Goal: Information Seeking & Learning: Learn about a topic

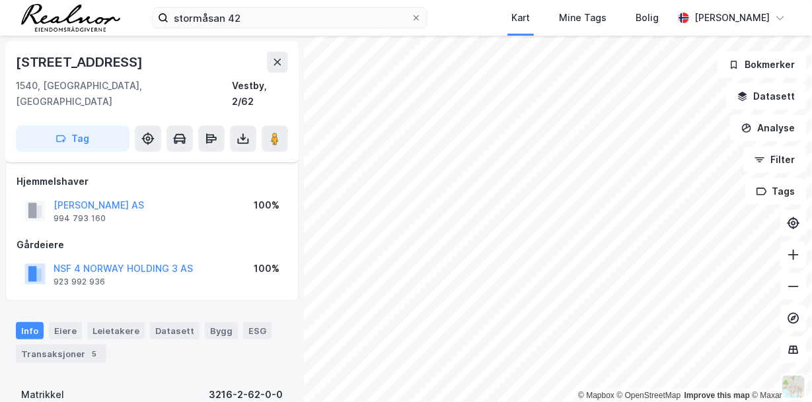
scroll to position [87, 0]
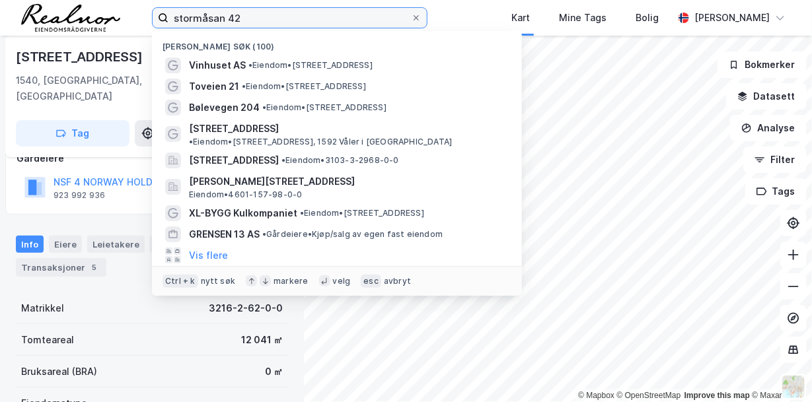
click at [264, 20] on input "stormåsan 42" at bounding box center [289, 18] width 242 height 20
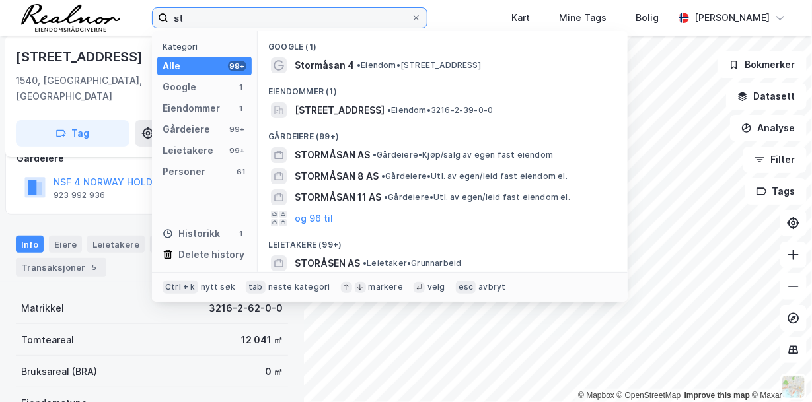
type input "s"
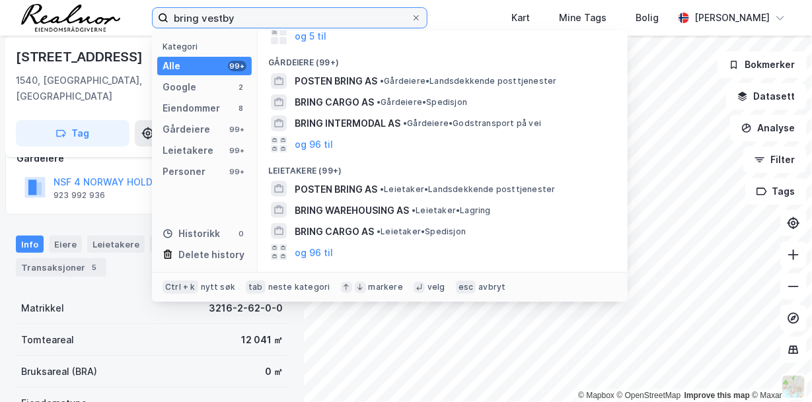
scroll to position [195, 0]
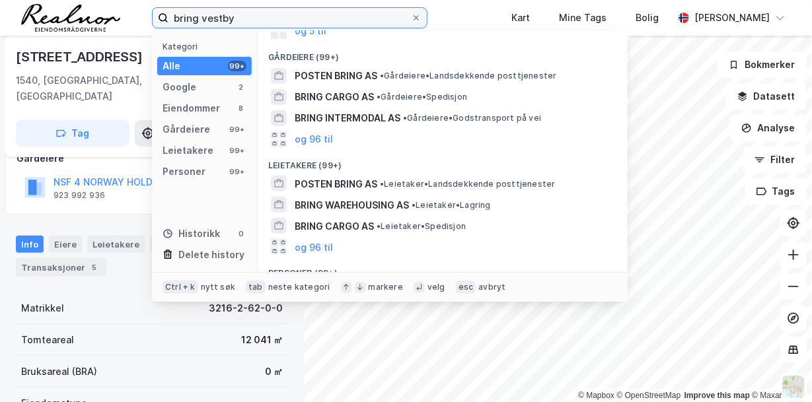
drag, startPoint x: 238, startPoint y: 18, endPoint x: 139, endPoint y: 12, distance: 99.9
click at [139, 12] on div "bring vestby Kategori Alle 99+ Google 2 Eiendommer 8 Gårdeiere 99+ Leietakere 9…" at bounding box center [406, 18] width 812 height 36
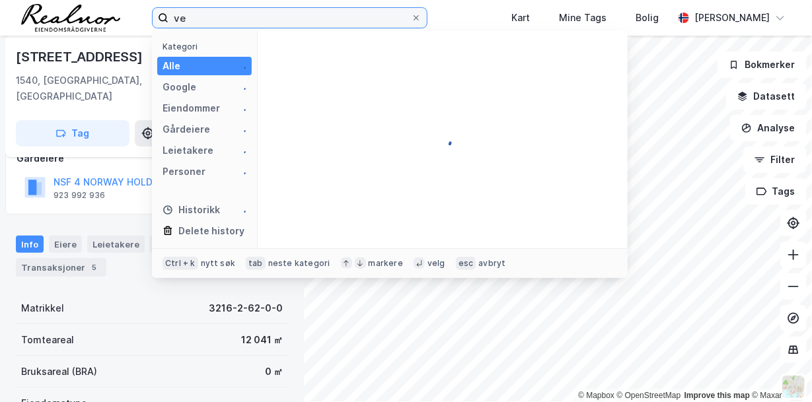
type input "v"
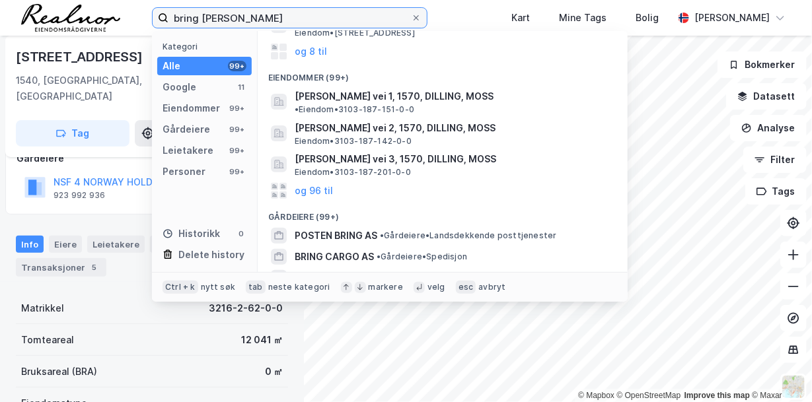
scroll to position [121, 0]
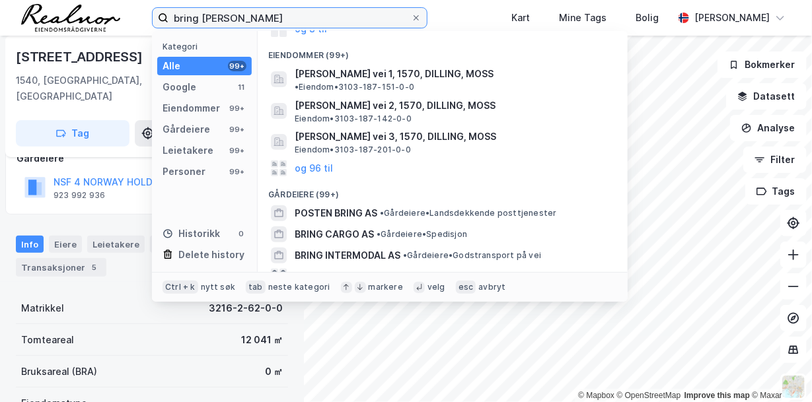
drag, startPoint x: 238, startPoint y: 17, endPoint x: 150, endPoint y: 9, distance: 88.2
click at [150, 9] on div "bring moss Kategori Alle 99+ Google 11 Eiendommer 99+ Gårdeiere 99+ Leietakere …" at bounding box center [406, 18] width 812 height 36
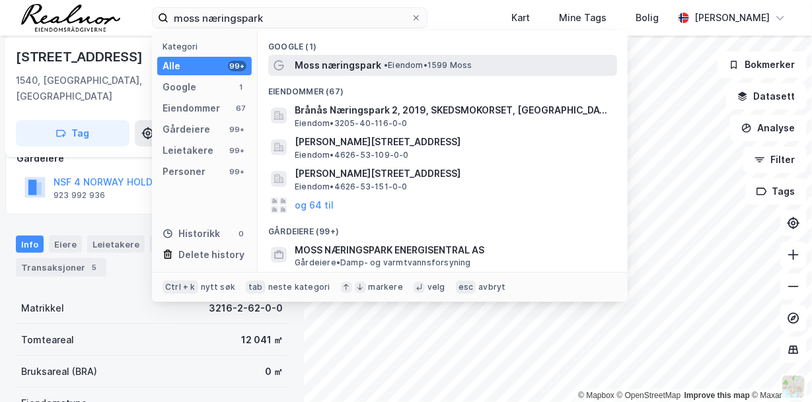
click at [399, 67] on span "• Eiendom • 1599 Moss" at bounding box center [428, 65] width 88 height 11
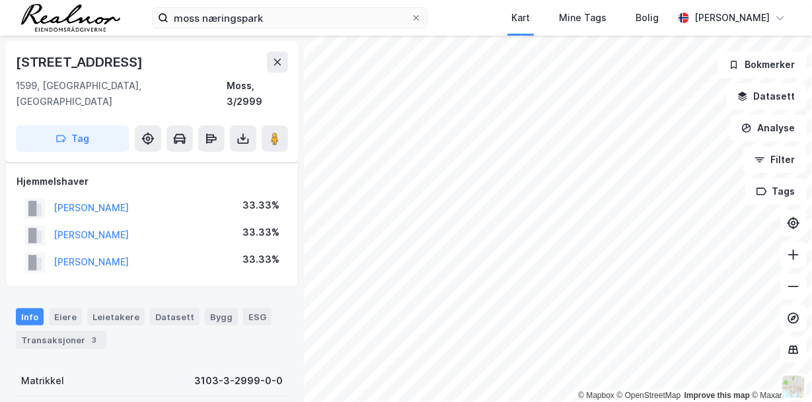
scroll to position [87, 0]
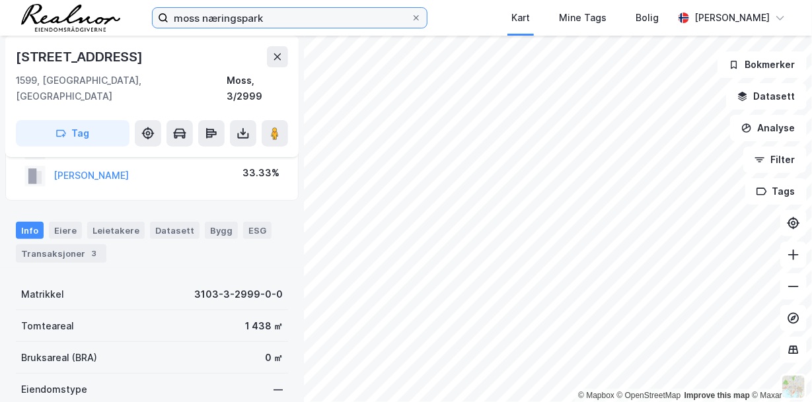
click at [288, 17] on input "moss næringspark" at bounding box center [289, 18] width 242 height 20
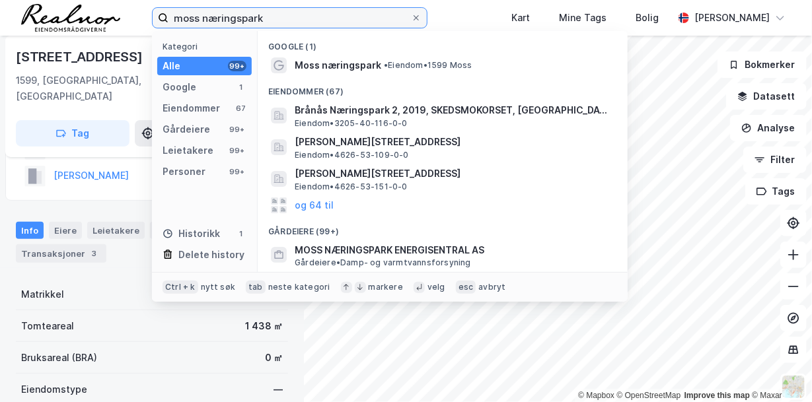
drag, startPoint x: 288, startPoint y: 17, endPoint x: 350, endPoint y: 52, distance: 71.3
click at [350, 28] on div "moss næringspark Kategori Alle 99+ Google 1 Eiendommer 67 Gårdeiere 99+ Leietak…" at bounding box center [289, 17] width 275 height 21
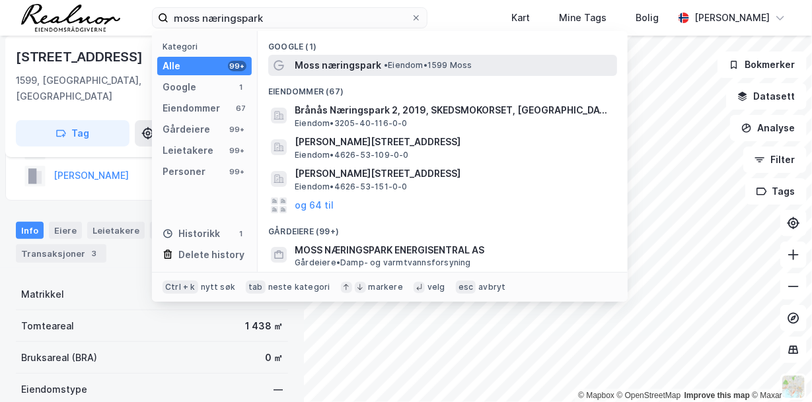
click at [363, 69] on span "Moss næringspark" at bounding box center [338, 65] width 87 height 16
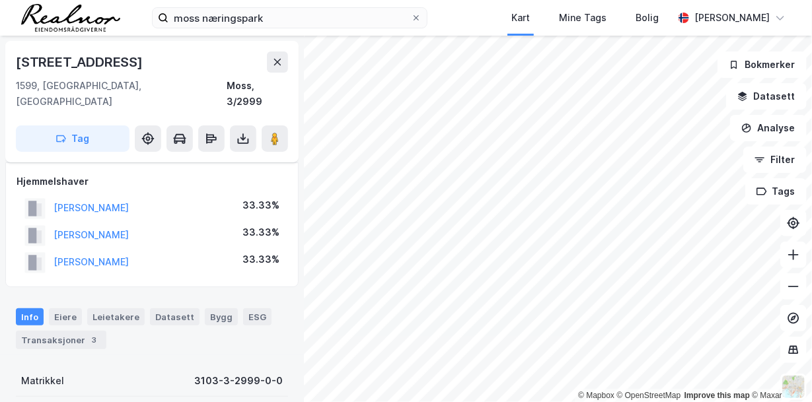
scroll to position [87, 0]
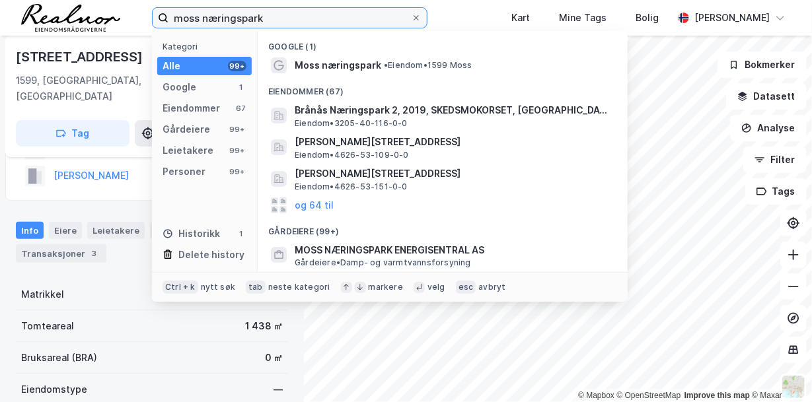
click at [322, 14] on input "moss næringspark" at bounding box center [289, 18] width 242 height 20
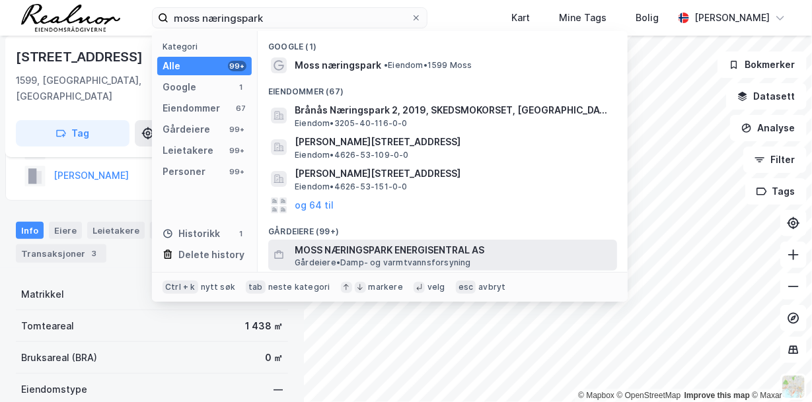
click at [392, 252] on span "MOSS NÆRINGSPARK ENERGISENTRAL AS" at bounding box center [453, 250] width 317 height 16
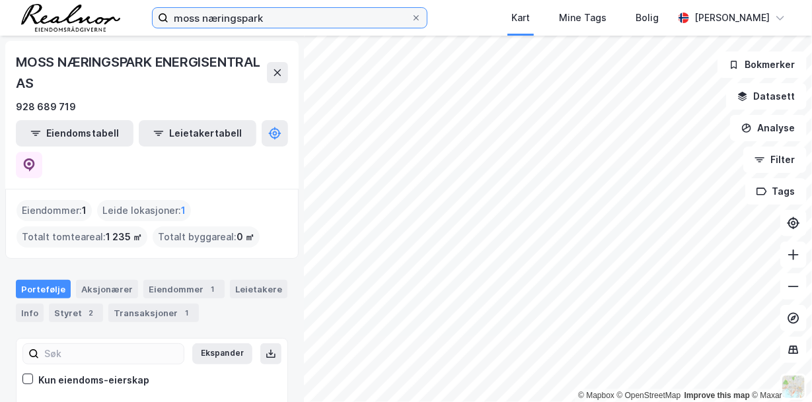
click at [269, 23] on input "moss næringspark" at bounding box center [289, 18] width 242 height 20
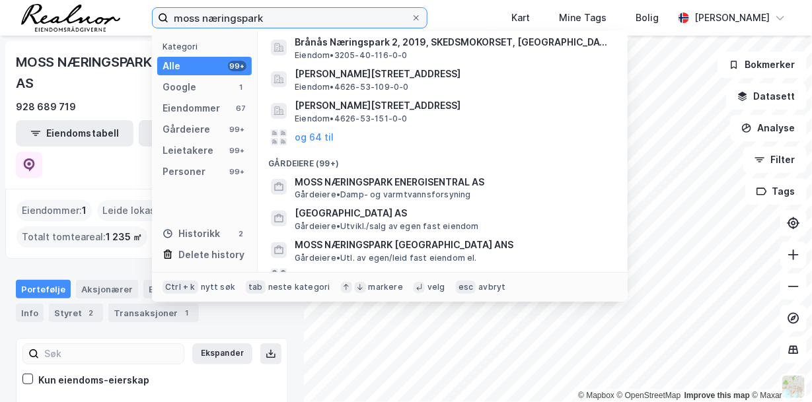
scroll to position [112, 0]
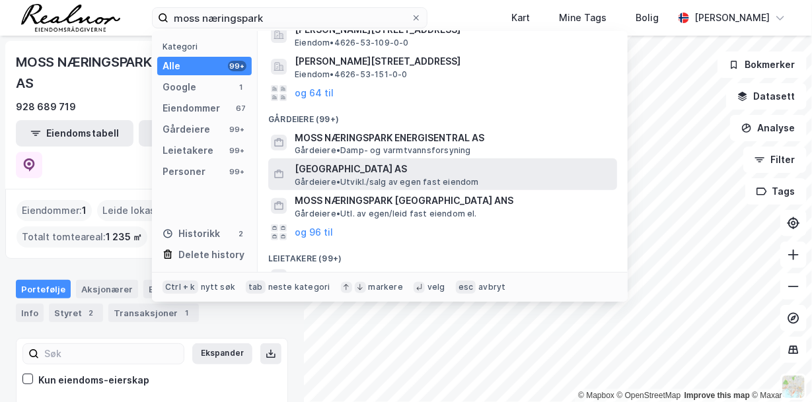
click at [404, 168] on span "[GEOGRAPHIC_DATA] AS" at bounding box center [453, 169] width 317 height 16
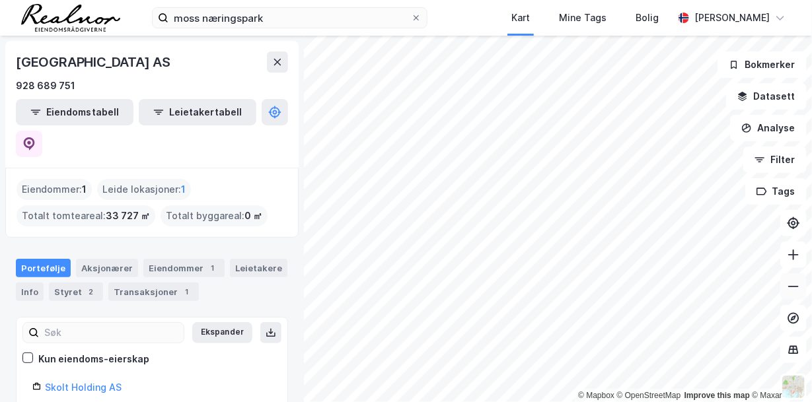
click at [789, 286] on icon at bounding box center [793, 286] width 11 height 1
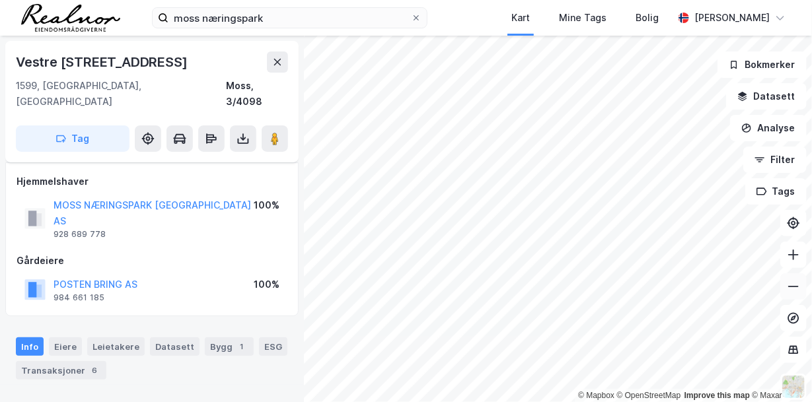
scroll to position [87, 0]
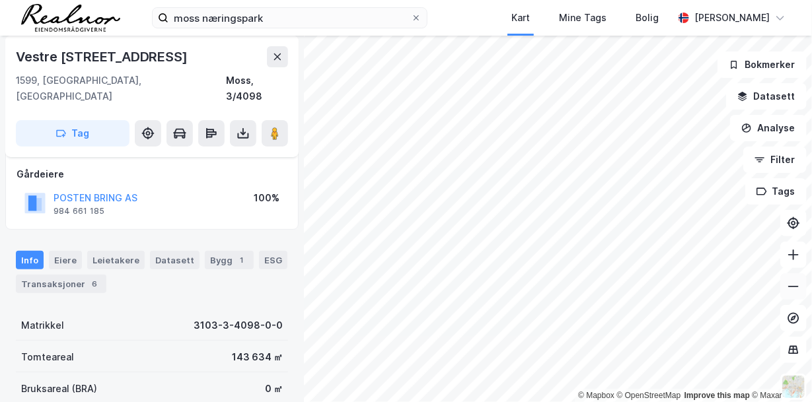
click at [795, 283] on icon at bounding box center [793, 286] width 13 height 13
click at [795, 282] on icon at bounding box center [793, 286] width 13 height 13
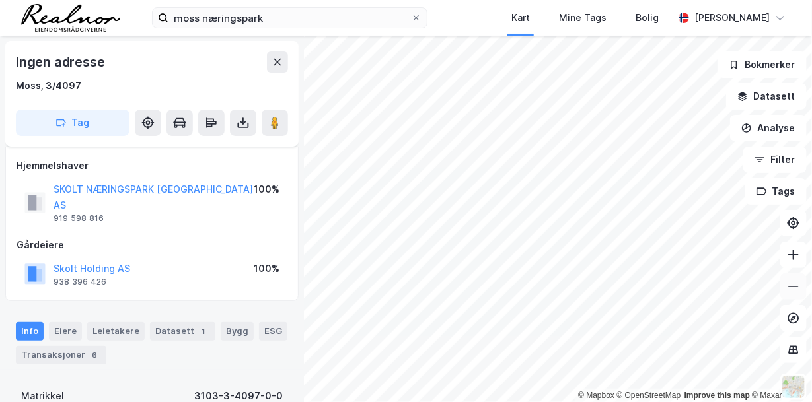
scroll to position [87, 0]
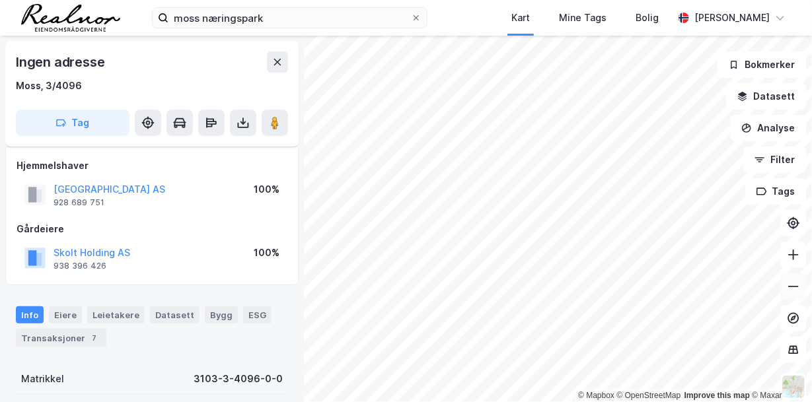
scroll to position [87, 0]
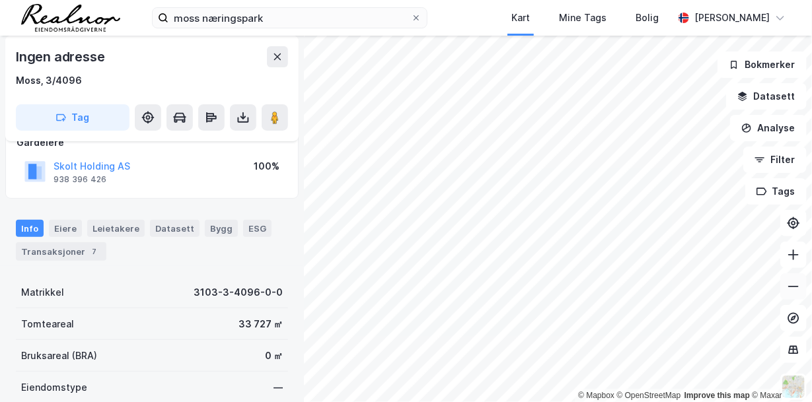
click at [795, 289] on icon at bounding box center [793, 286] width 13 height 13
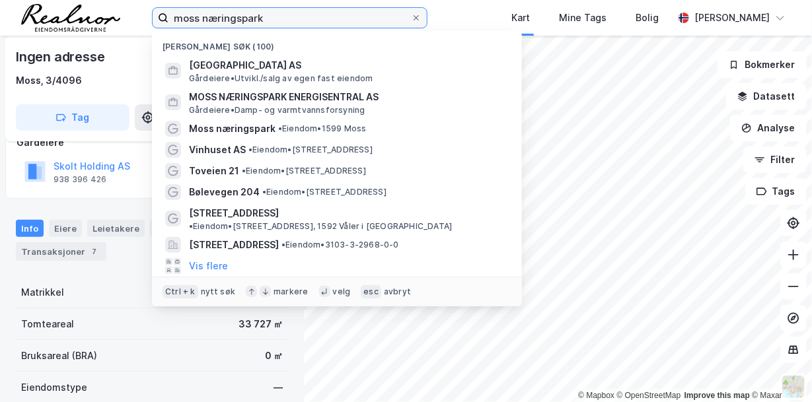
click at [270, 16] on input "moss næringspark" at bounding box center [289, 18] width 242 height 20
drag, startPoint x: 270, startPoint y: 16, endPoint x: 149, endPoint y: 11, distance: 120.9
click at [149, 11] on div "moss næringspark [GEOGRAPHIC_DATA] (100) MOSS NÆRINGSPARK ØST3 AS [GEOGRAPHIC_D…" at bounding box center [406, 18] width 812 height 36
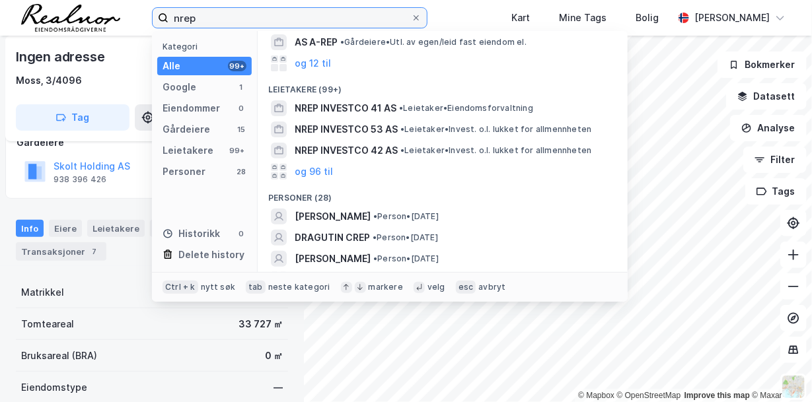
scroll to position [0, 0]
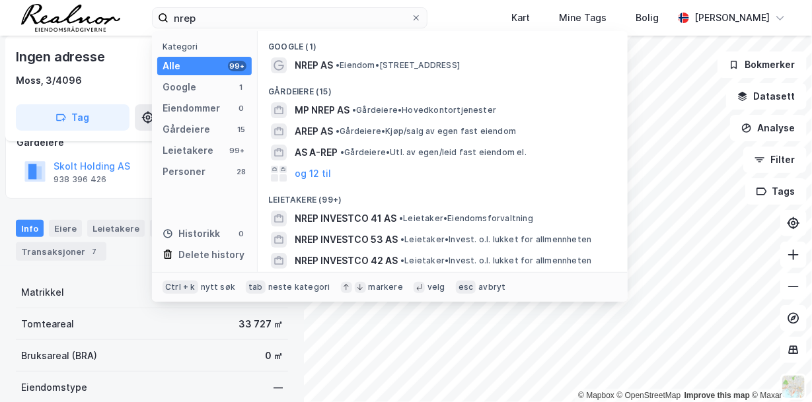
click at [604, 85] on div "Gårdeiere (15)" at bounding box center [443, 88] width 370 height 24
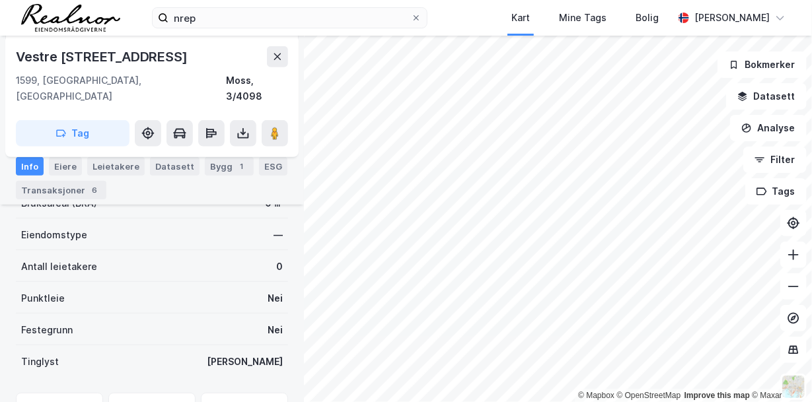
scroll to position [258, 0]
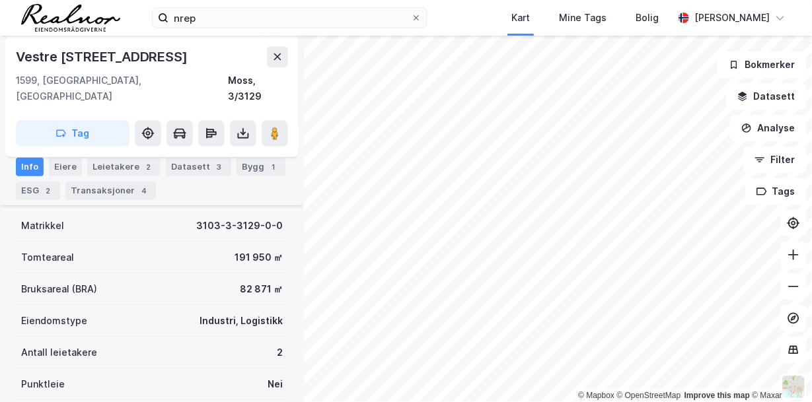
scroll to position [150, 0]
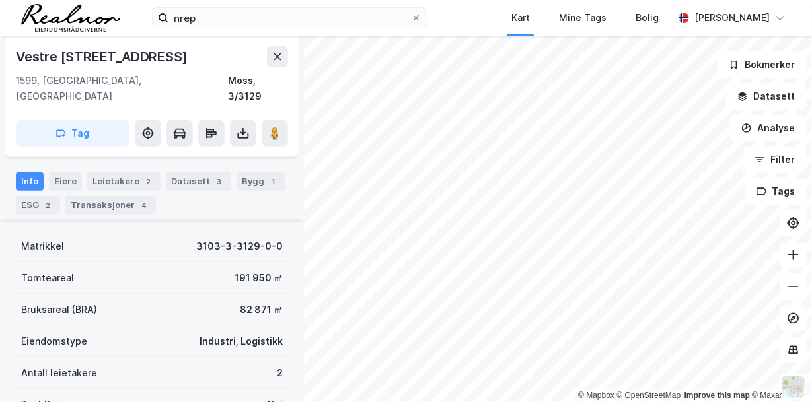
click at [65, 172] on div "Eiere" at bounding box center [65, 181] width 33 height 18
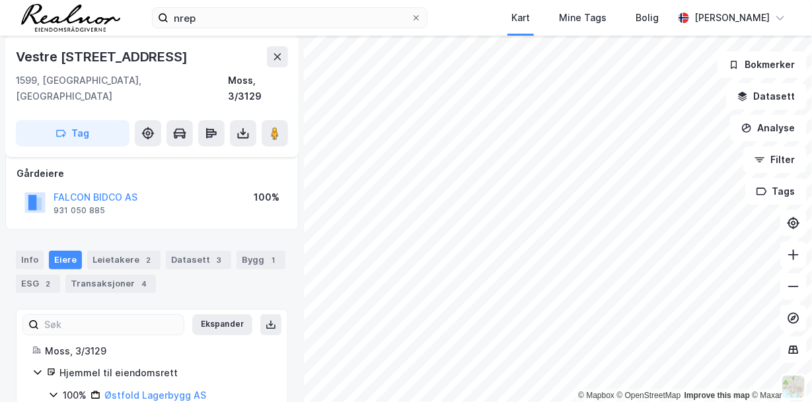
scroll to position [111, 0]
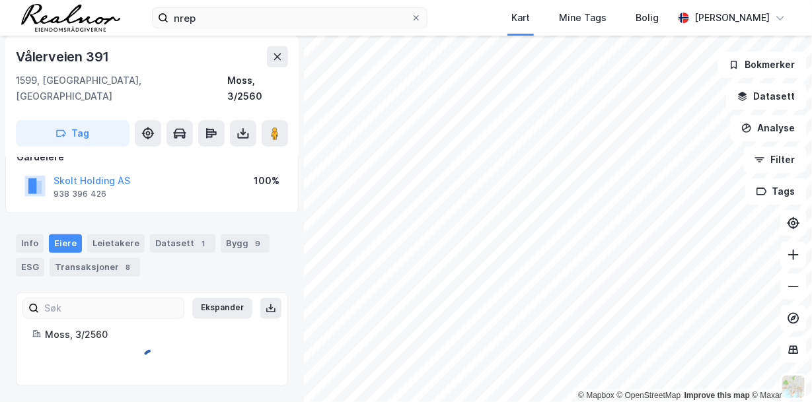
scroll to position [71, 0]
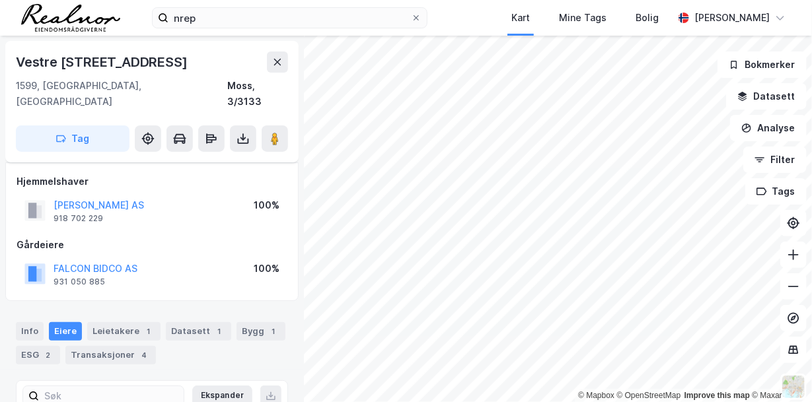
scroll to position [71, 0]
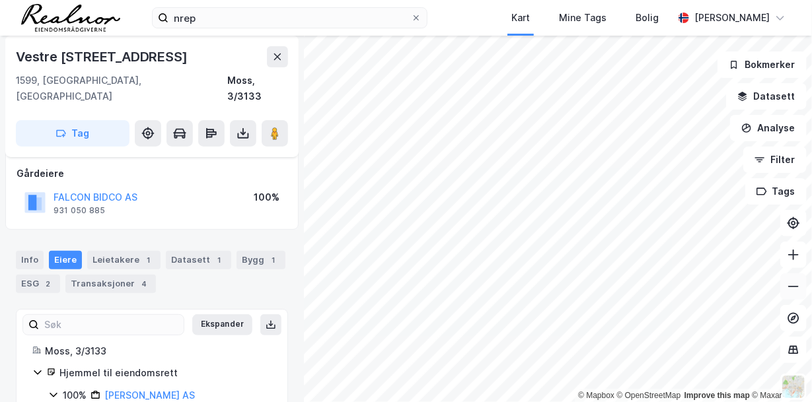
click at [793, 287] on icon at bounding box center [793, 286] width 11 height 1
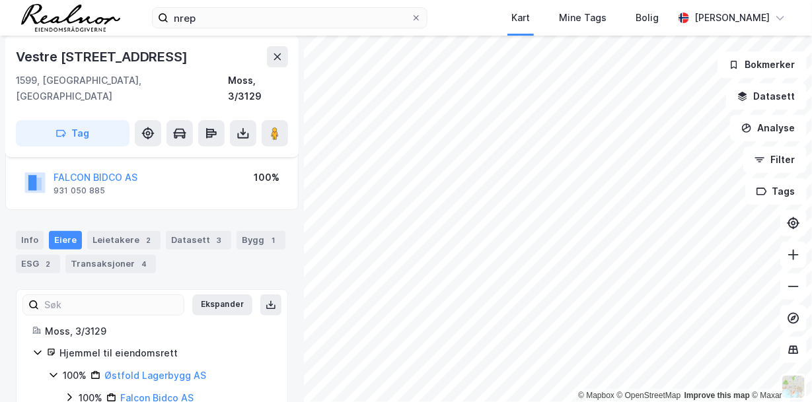
scroll to position [96, 0]
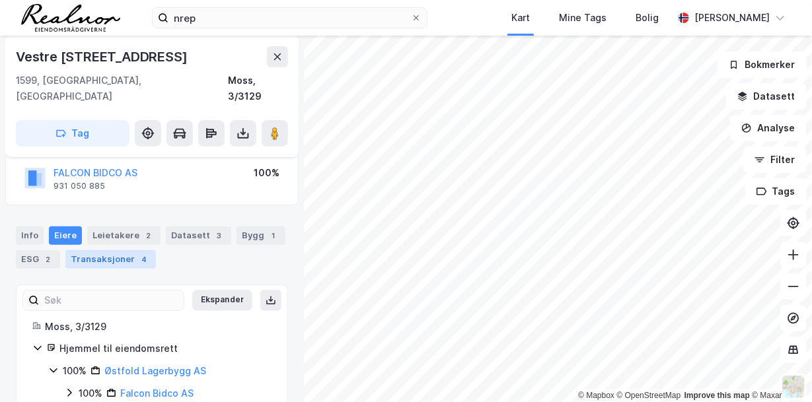
click at [129, 250] on div "Transaksjoner 4" at bounding box center [110, 259] width 90 height 18
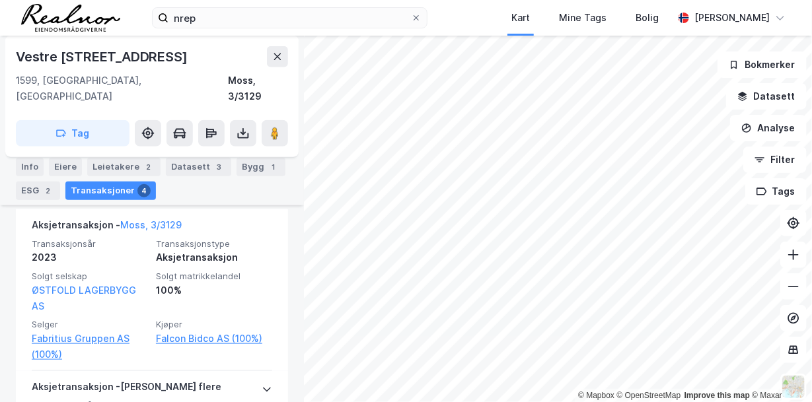
scroll to position [401, 0]
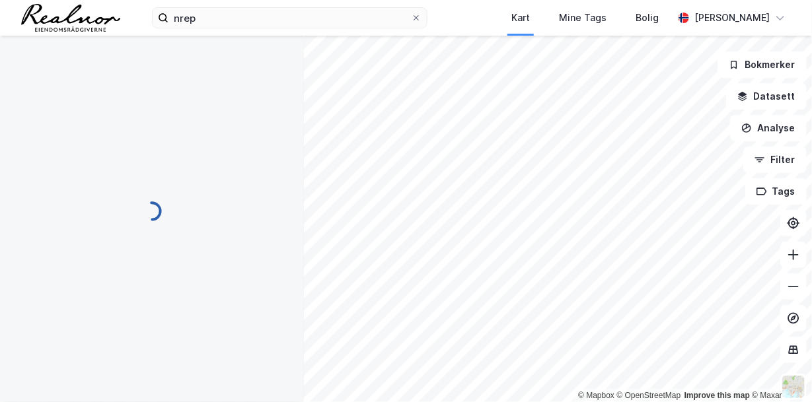
scroll to position [207, 0]
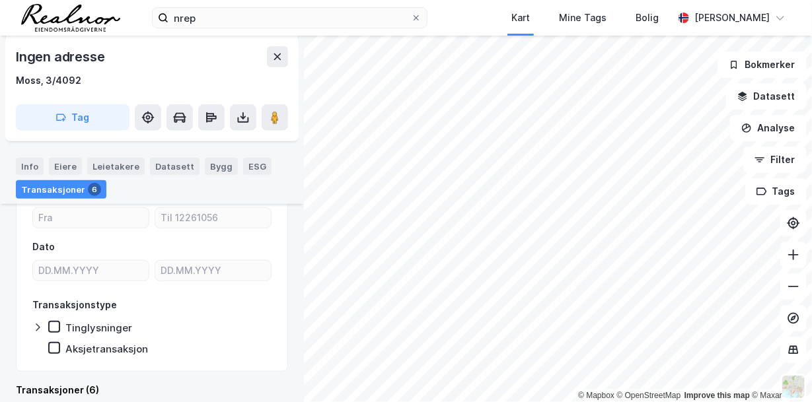
click at [68, 164] on div "Eiere" at bounding box center [65, 165] width 33 height 17
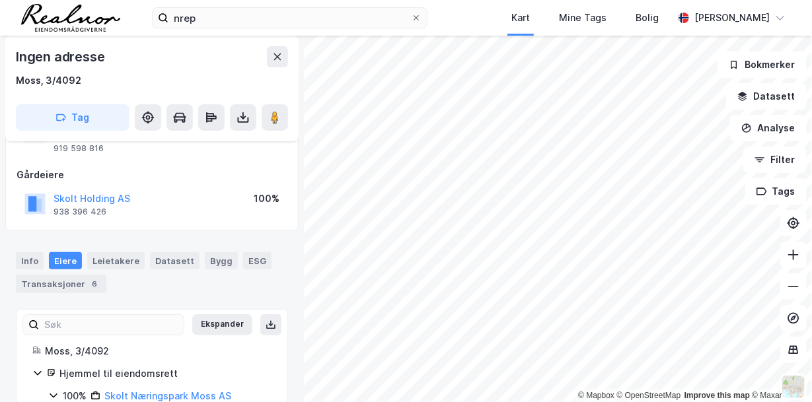
scroll to position [110, 0]
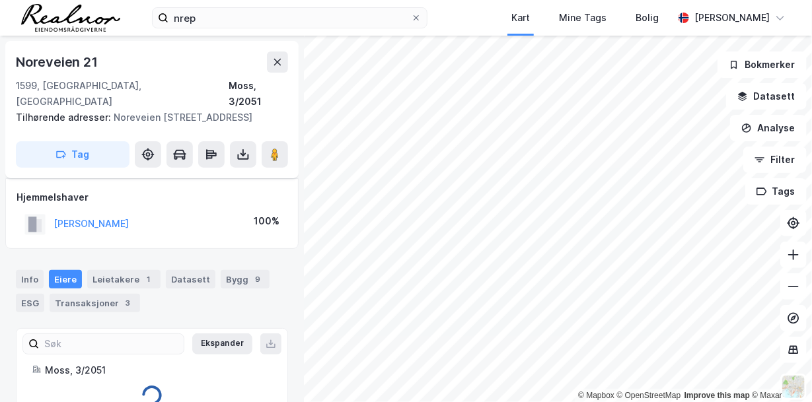
scroll to position [19, 0]
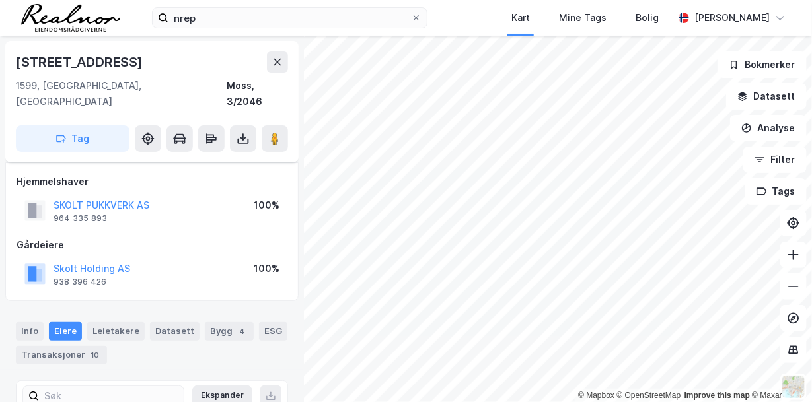
scroll to position [19, 0]
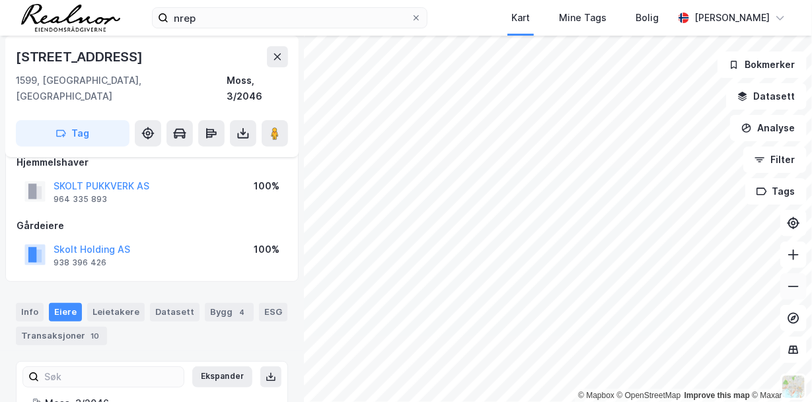
click at [793, 283] on icon at bounding box center [793, 286] width 13 height 13
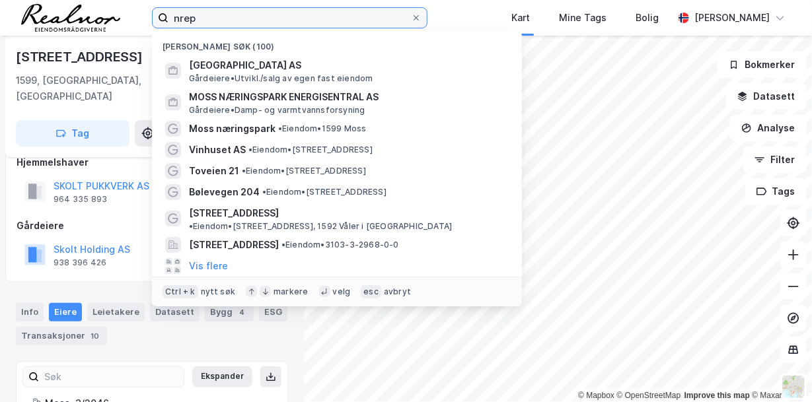
click at [198, 20] on input "nrep" at bounding box center [289, 18] width 242 height 20
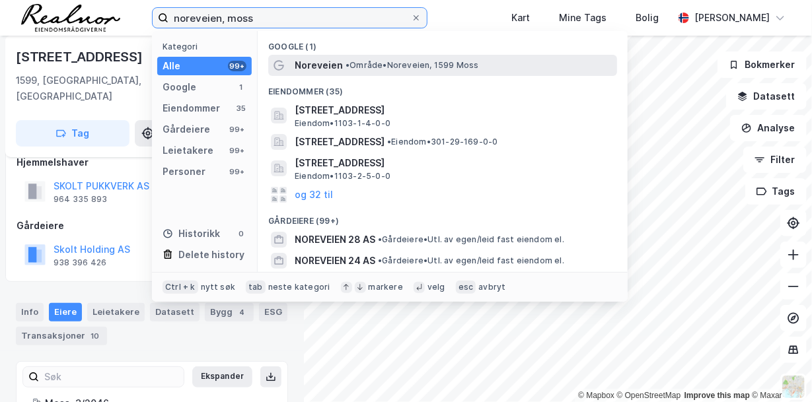
type input "noreveien, moss"
click at [354, 65] on span "• Område • Noreveien, 1599 Moss" at bounding box center [411, 65] width 133 height 11
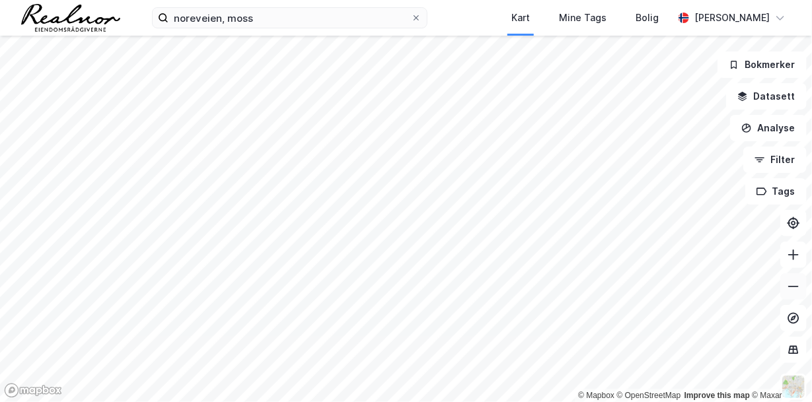
click at [797, 288] on icon at bounding box center [793, 286] width 13 height 13
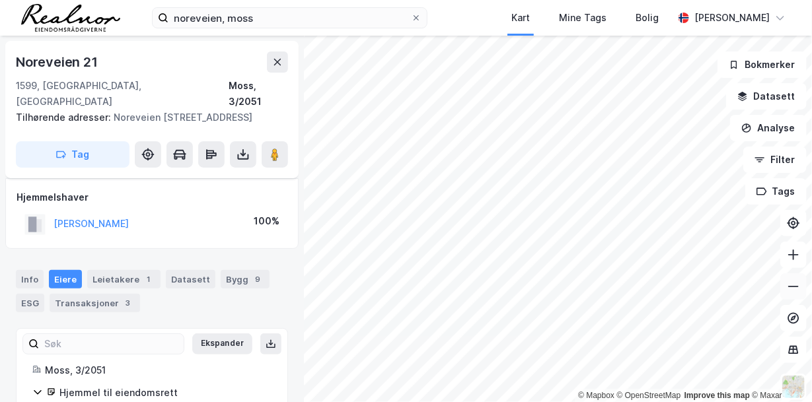
scroll to position [19, 0]
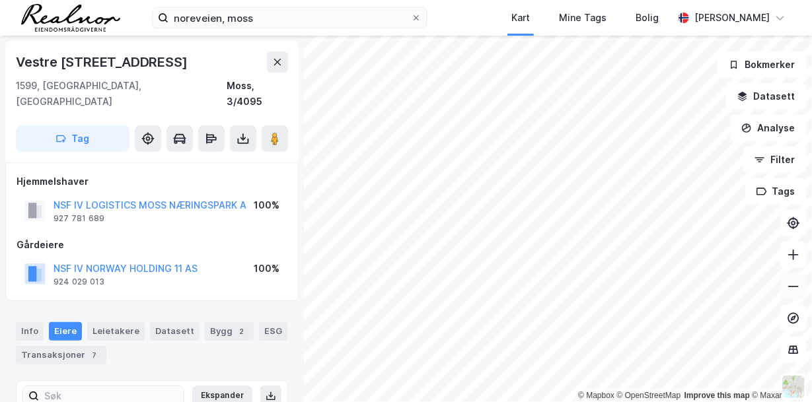
scroll to position [19, 0]
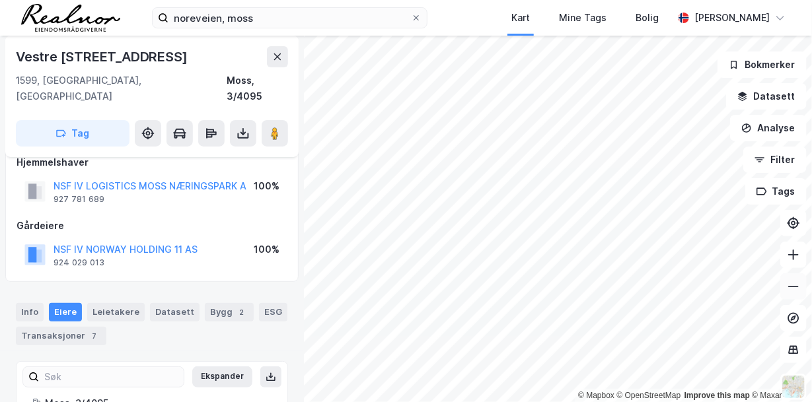
click at [793, 286] on icon at bounding box center [793, 286] width 11 height 1
click at [793, 287] on icon at bounding box center [793, 286] width 13 height 13
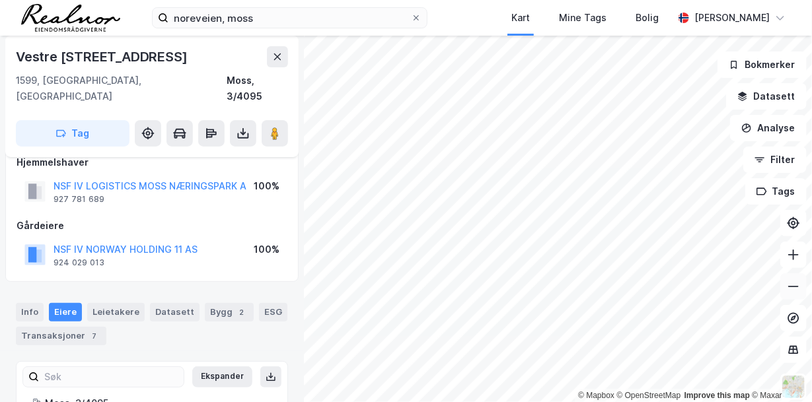
click at [793, 287] on icon at bounding box center [793, 286] width 13 height 13
